Goal: Register for event/course

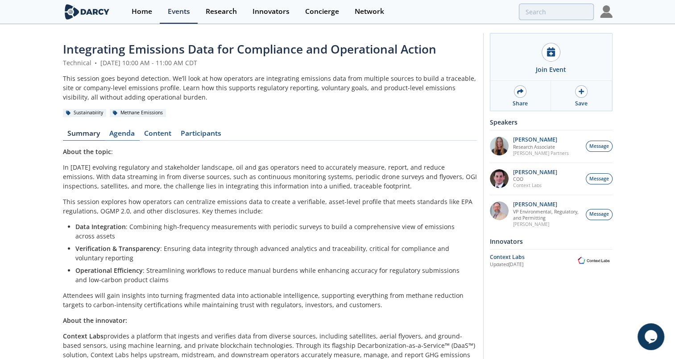
click at [129, 132] on link "Agenda" at bounding box center [122, 135] width 35 height 11
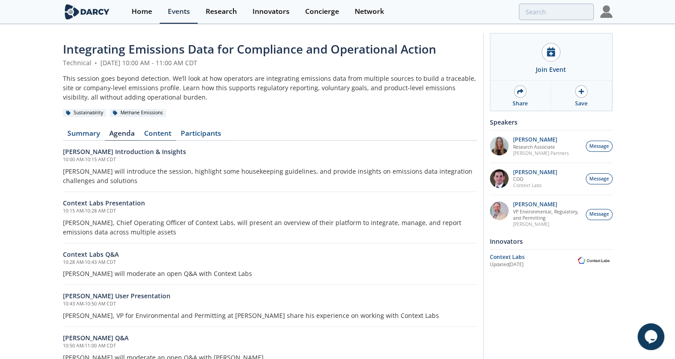
click at [154, 136] on link "Content" at bounding box center [158, 135] width 37 height 11
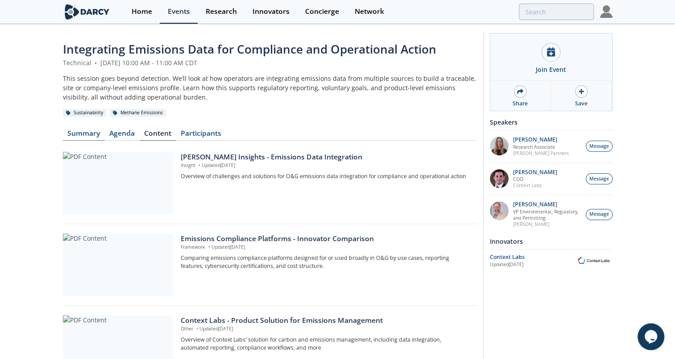
click at [91, 134] on link "Summary" at bounding box center [84, 135] width 42 height 11
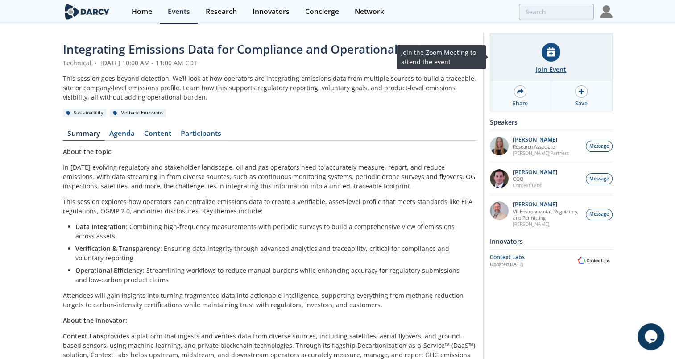
click at [558, 70] on div "Join Event" at bounding box center [551, 69] width 30 height 9
